Goal: Find specific page/section: Find specific page/section

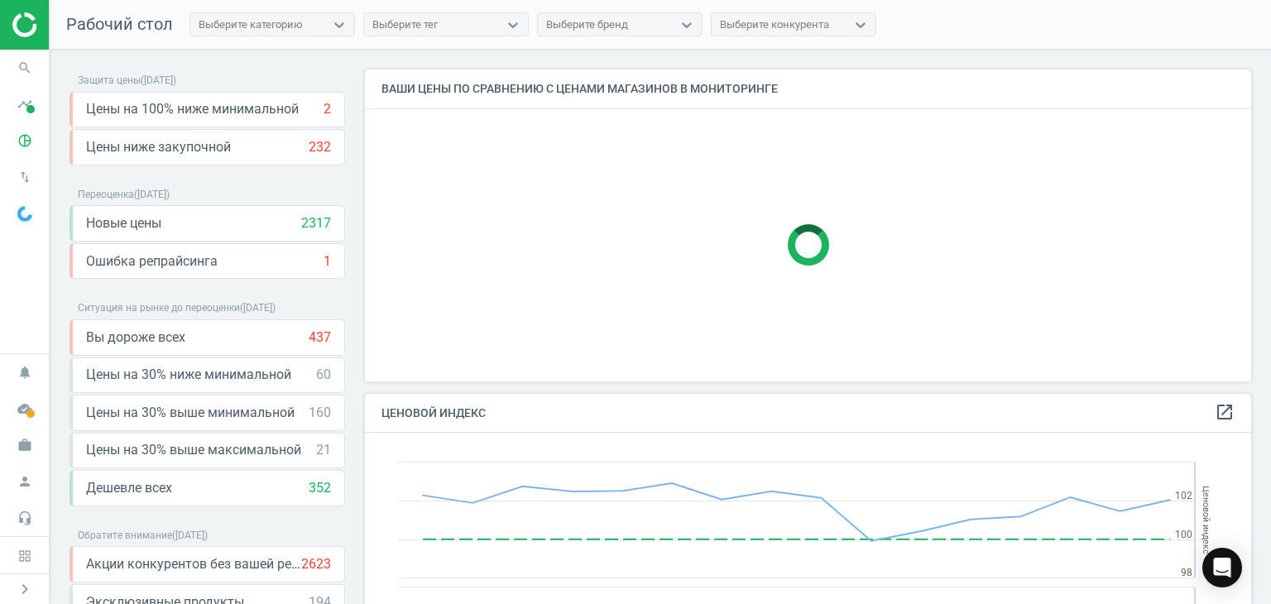
scroll to position [406, 899]
click at [24, 142] on icon "pie_chart_outlined" at bounding box center [24, 140] width 31 height 31
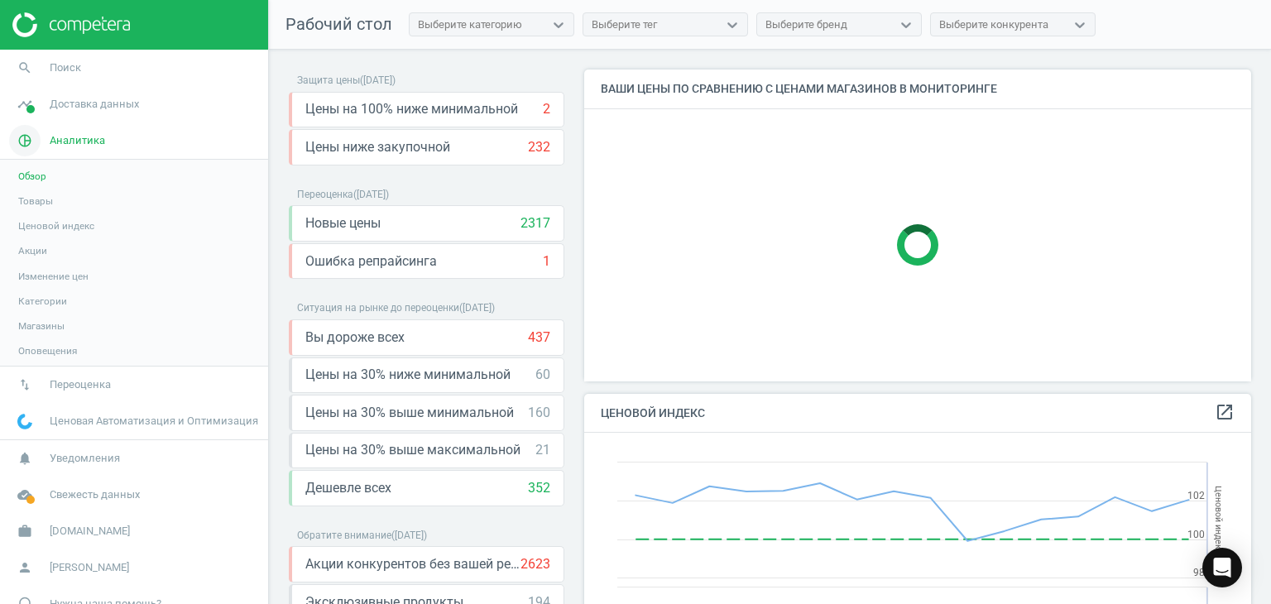
scroll to position [0, 0]
click at [36, 203] on span "Товары" at bounding box center [35, 201] width 35 height 13
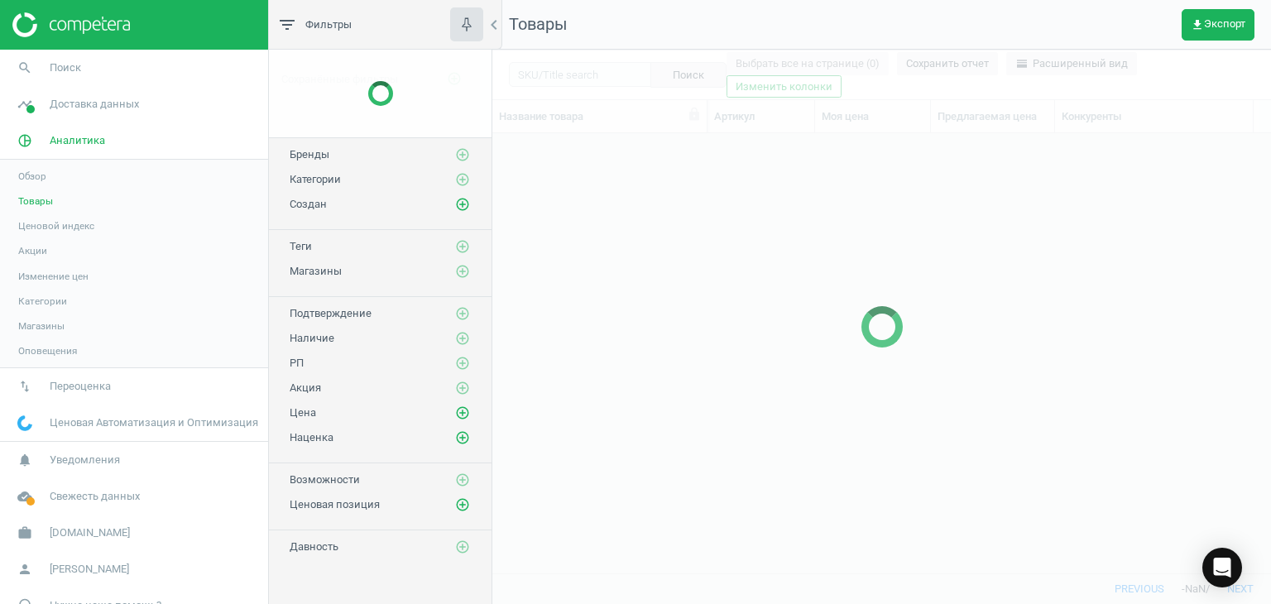
scroll to position [415, 766]
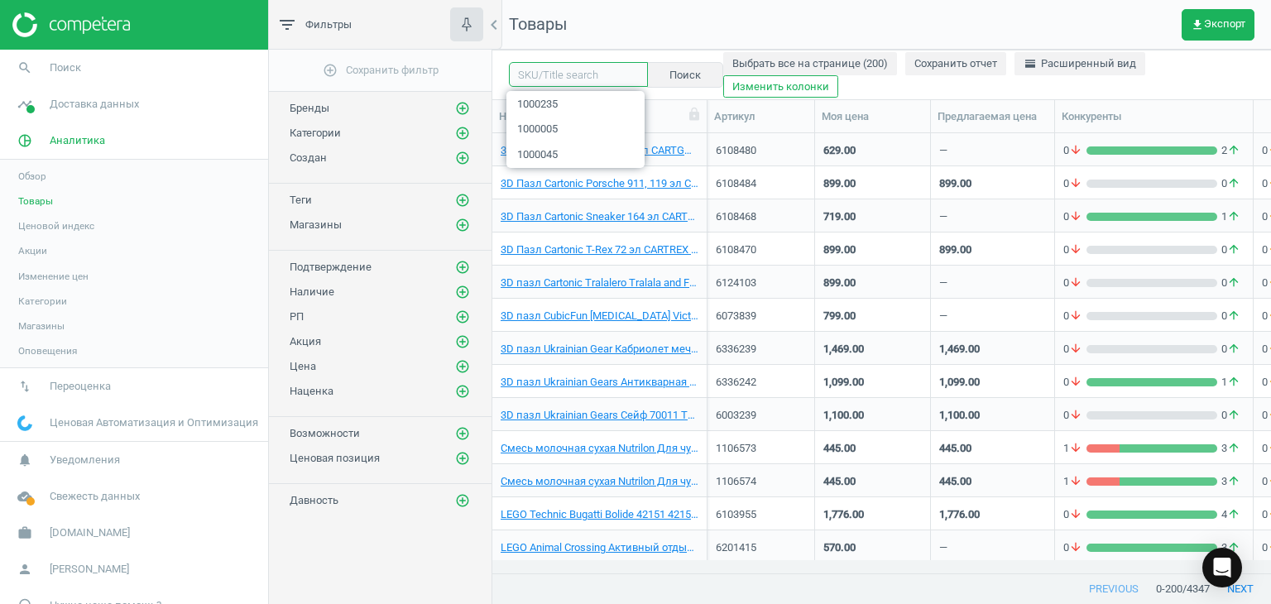
click at [582, 79] on input "text" at bounding box center [578, 74] width 139 height 25
paste input "1105305"
type input "1105305"
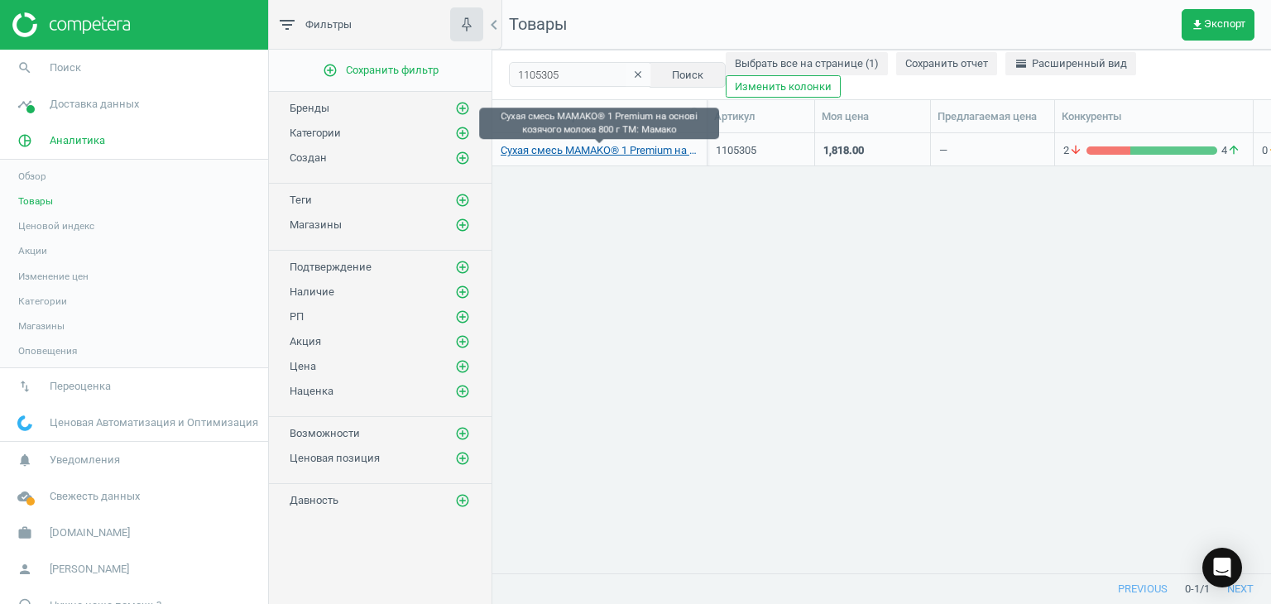
click at [612, 150] on link "Сухая смесь MAMAKO® 1 Premium на основі козячого молока 800 г TM: Мамако" at bounding box center [600, 150] width 198 height 15
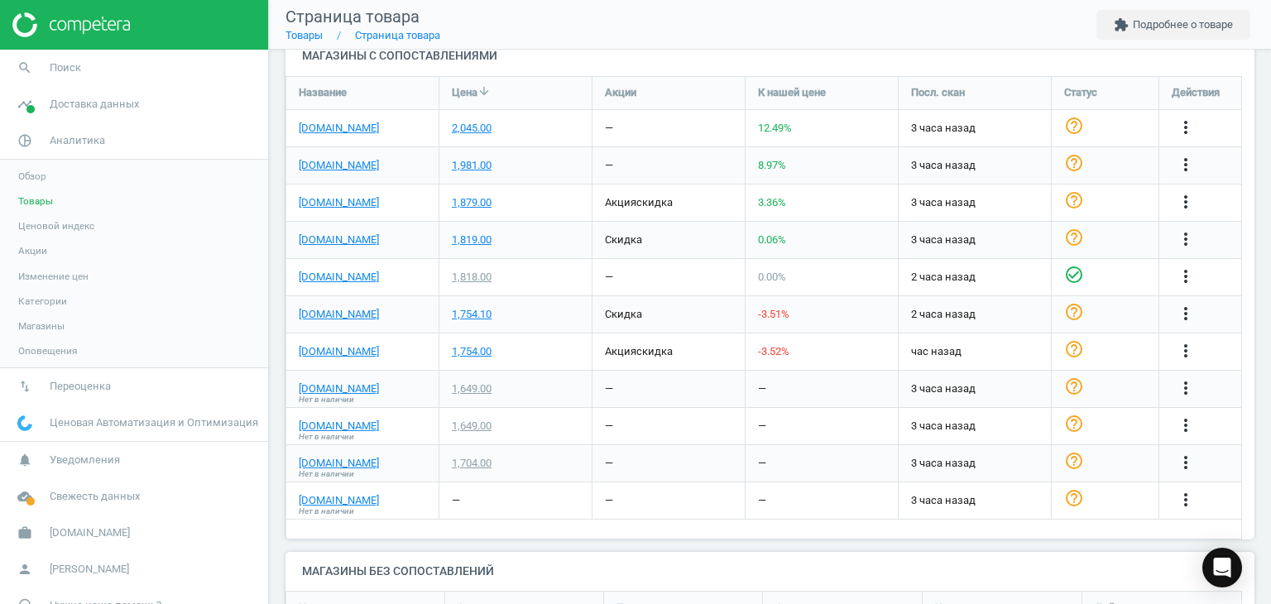
scroll to position [560, 0]
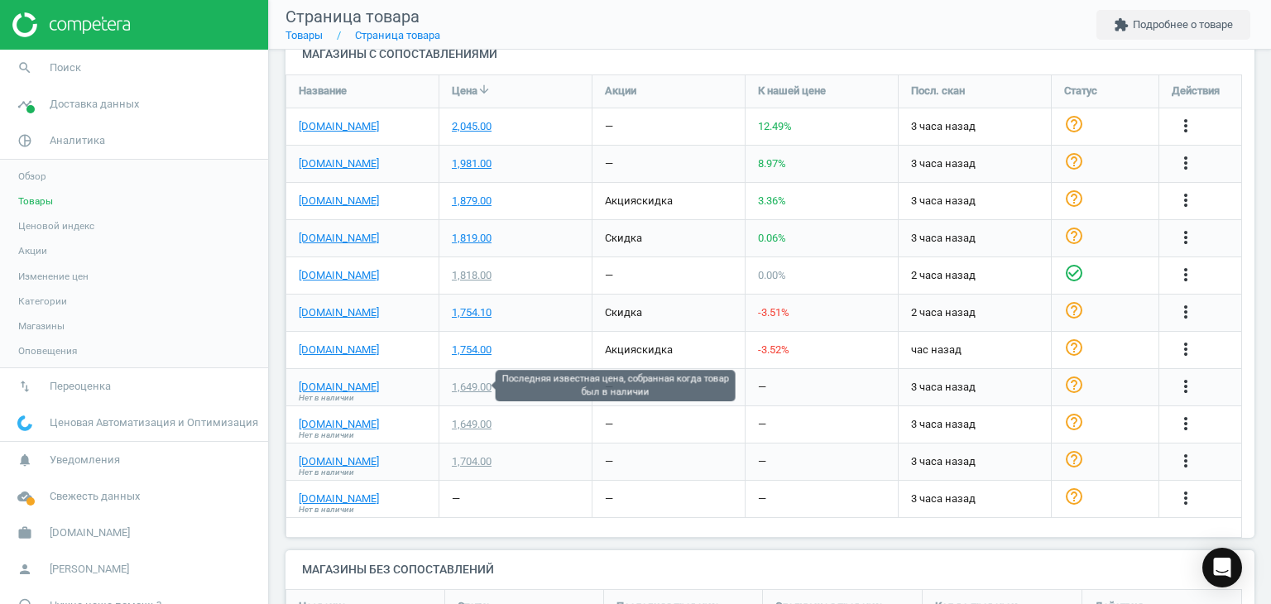
click at [467, 387] on div "1,649.00" at bounding box center [472, 387] width 40 height 15
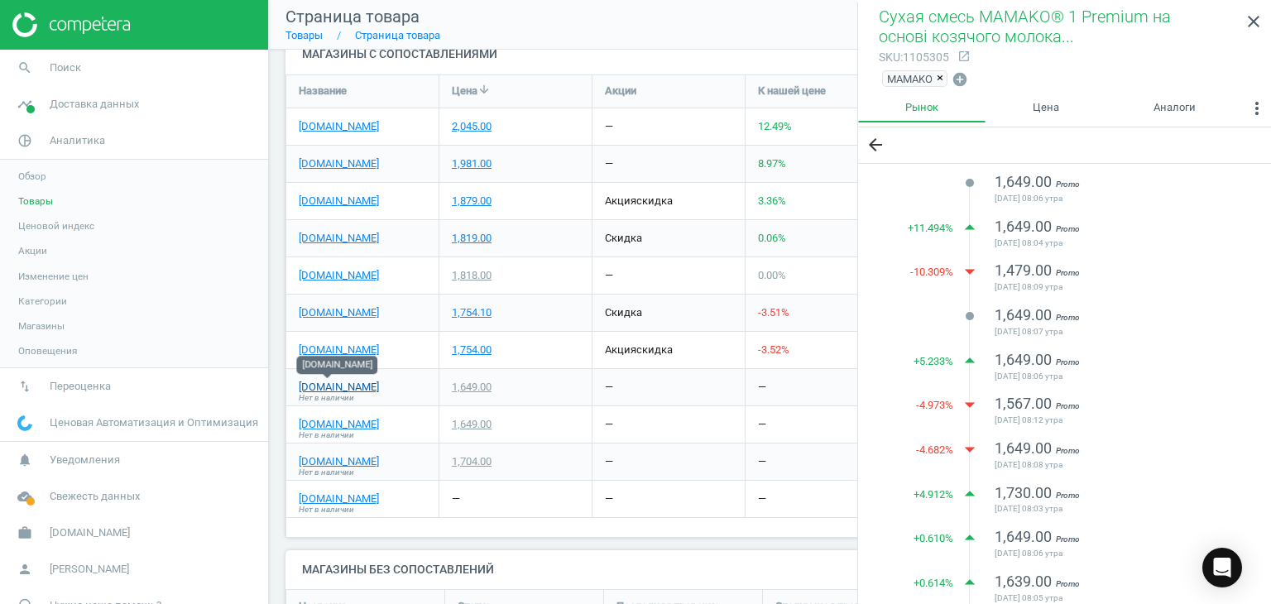
click at [317, 388] on link "[DOMAIN_NAME]" at bounding box center [339, 387] width 80 height 15
